Goal: Transaction & Acquisition: Subscribe to service/newsletter

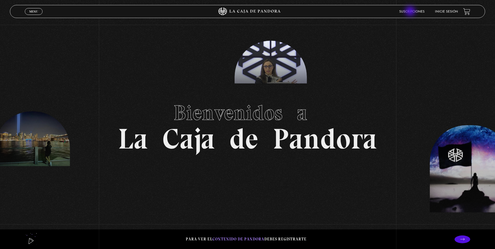
click at [410, 12] on link "Suscripciones" at bounding box center [411, 11] width 25 height 3
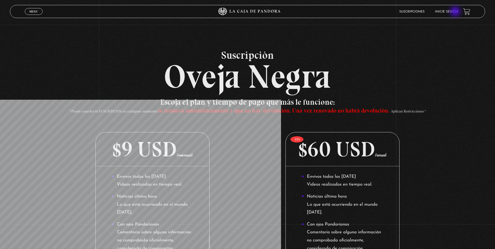
click at [455, 13] on link "Inicie sesión" at bounding box center [446, 11] width 23 height 3
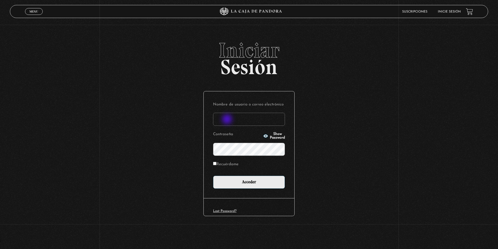
click at [228, 120] on input "Nombre de usuario o correo electrónico" at bounding box center [249, 119] width 72 height 13
type input "raquepicso@gmail.com"
click at [213, 175] on input "Acceder" at bounding box center [249, 181] width 72 height 13
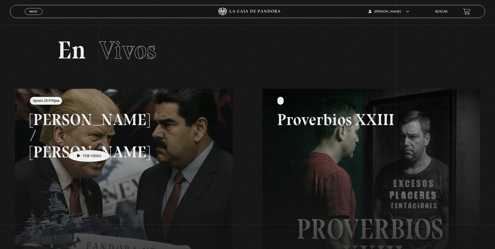
click at [81, 142] on link at bounding box center [262, 213] width 495 height 249
